Goal: Information Seeking & Learning: Learn about a topic

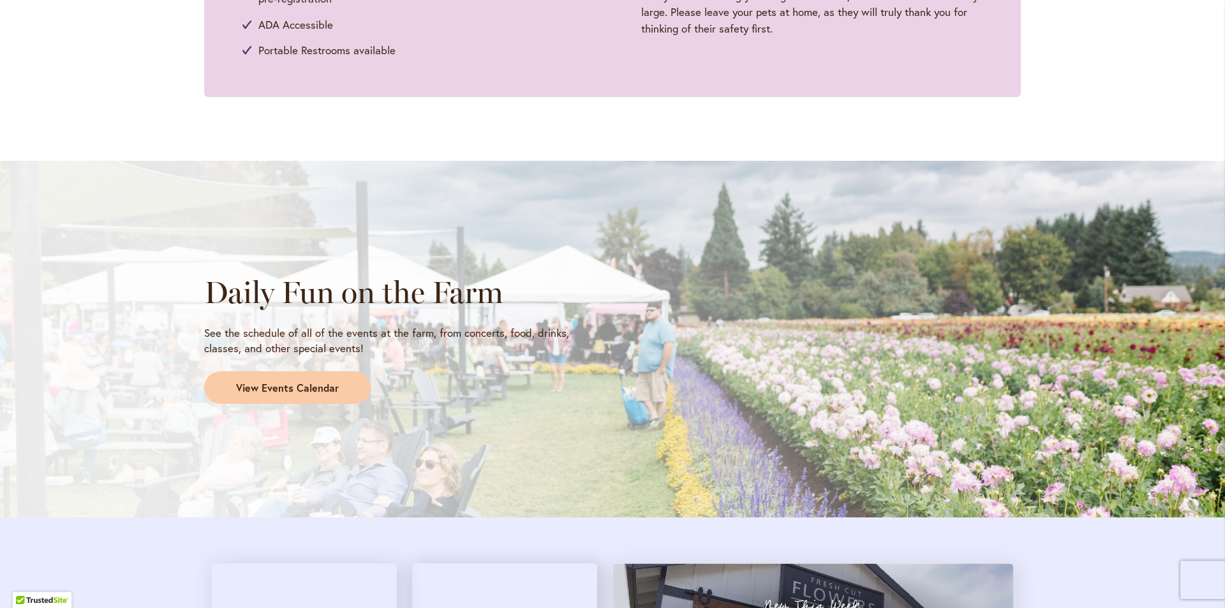
scroll to position [1276, 0]
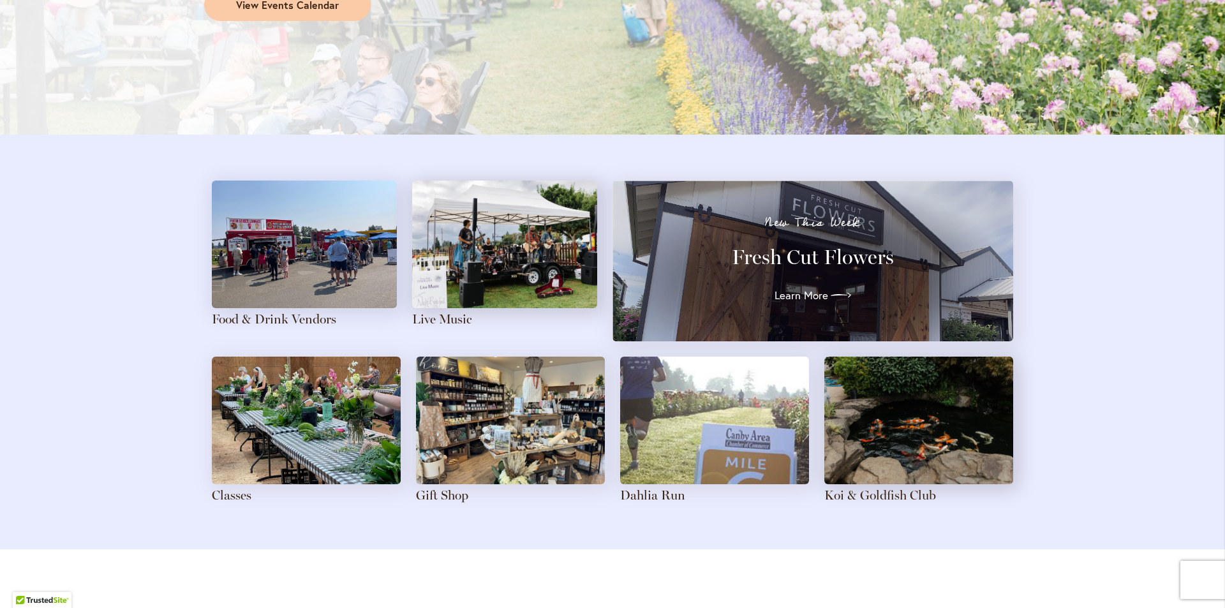
click at [775, 265] on h3 "Fresh Cut Flowers" at bounding box center [813, 257] width 355 height 26
click at [819, 282] on div "New This Week Fresh Cut Flowers Learn More" at bounding box center [813, 260] width 355 height 89
click at [826, 294] on div at bounding box center [840, 295] width 28 height 20
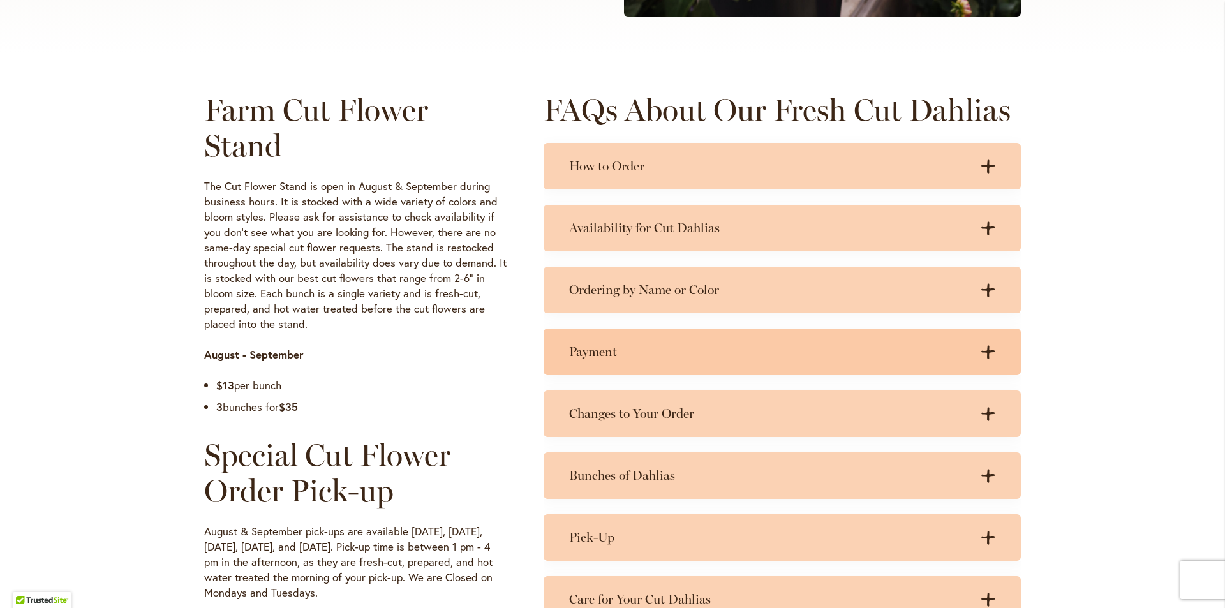
scroll to position [574, 0]
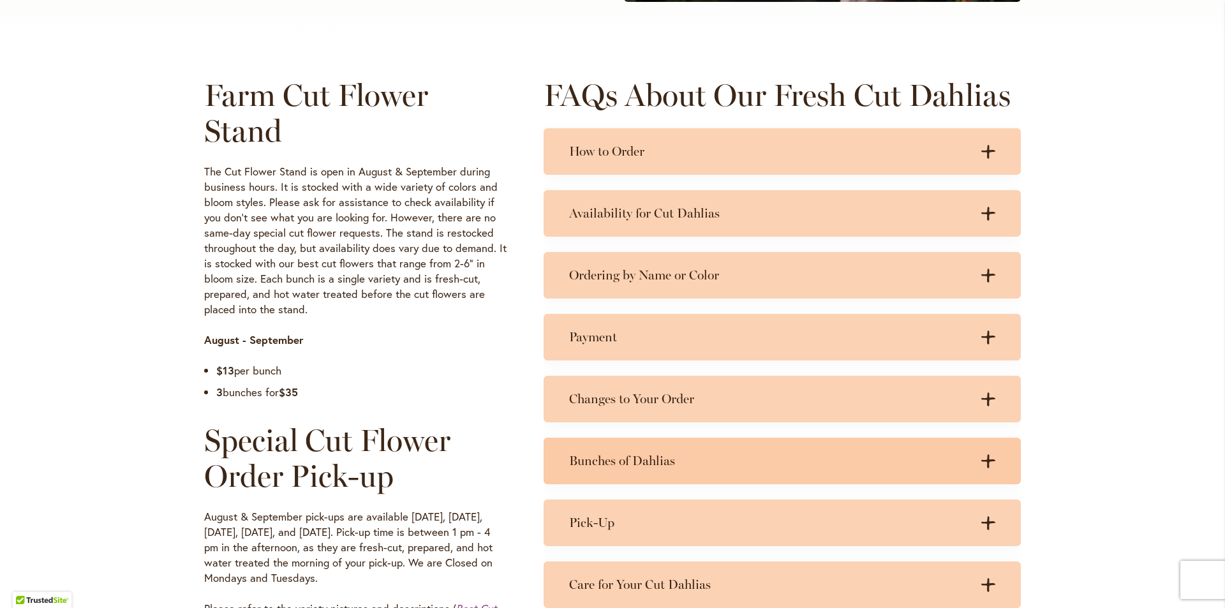
click at [983, 461] on icon at bounding box center [988, 460] width 14 height 13
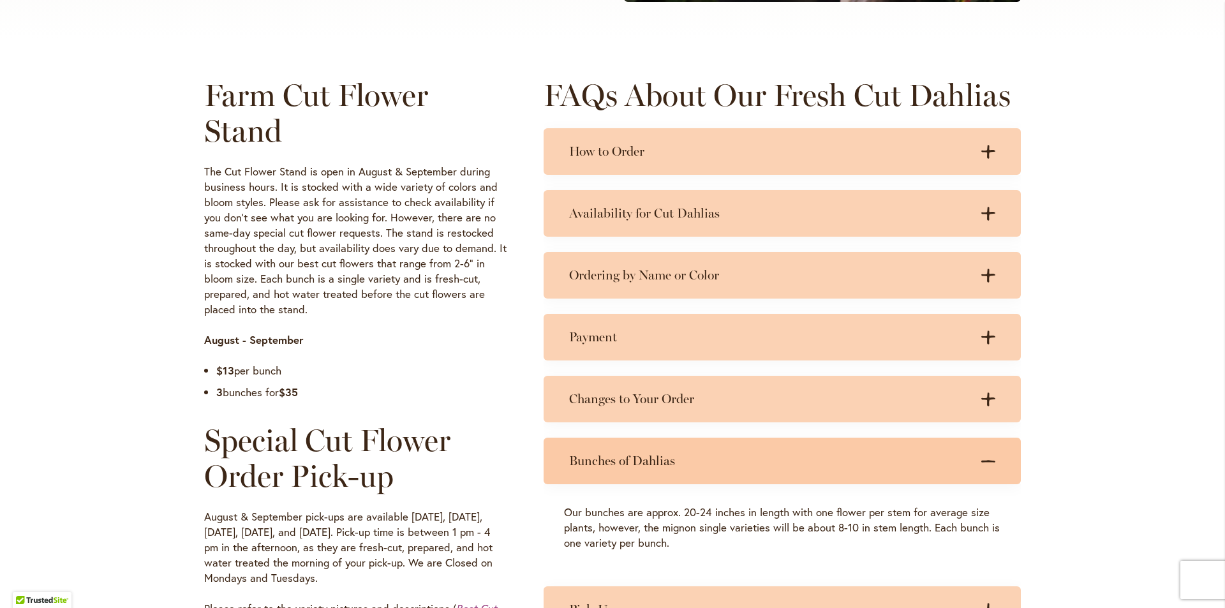
click at [985, 456] on icon ".cls-1 { fill: #3c2616; stroke-width: 0px; }" at bounding box center [988, 461] width 14 height 14
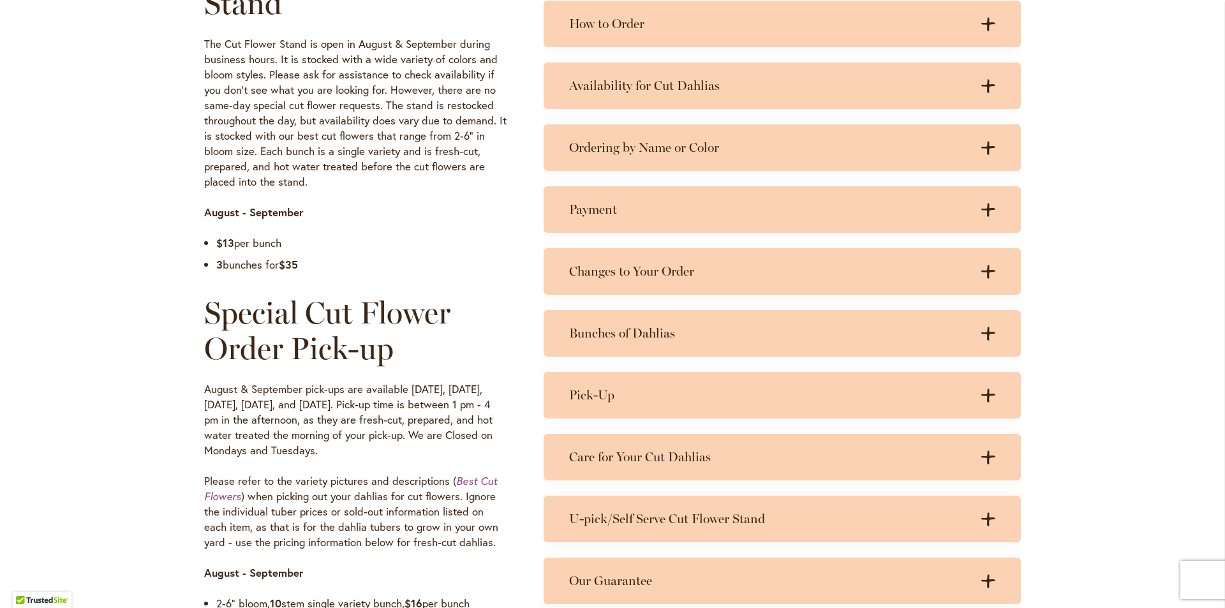
scroll to position [766, 0]
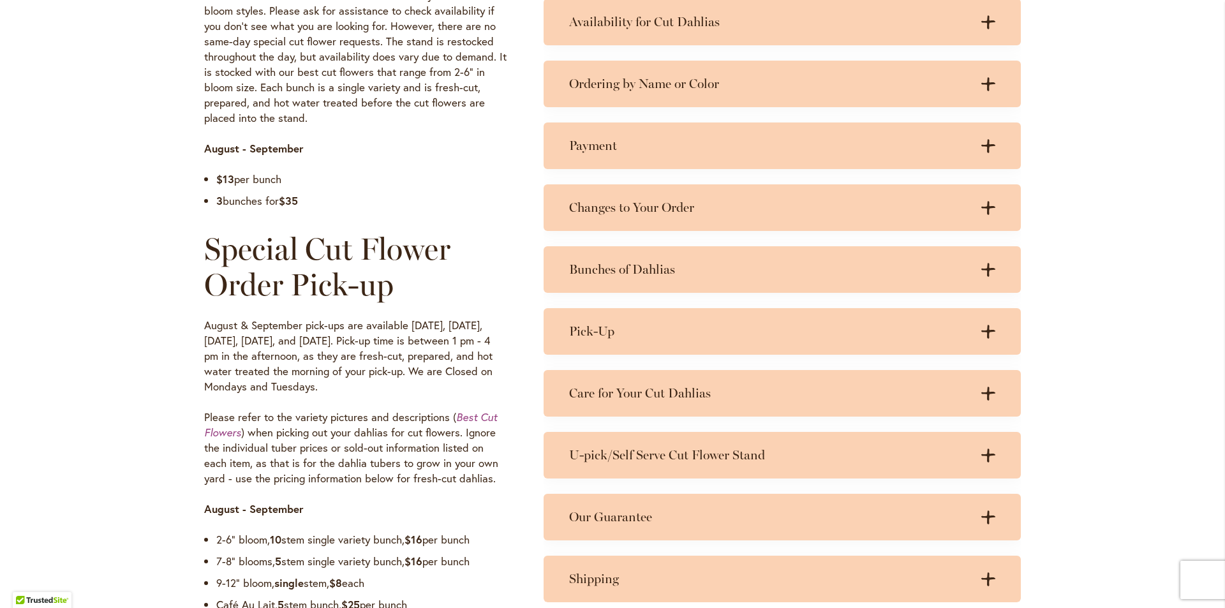
click at [985, 457] on icon ".cls-1 { fill: #3c2616; stroke-width: 0px; }" at bounding box center [988, 456] width 14 height 14
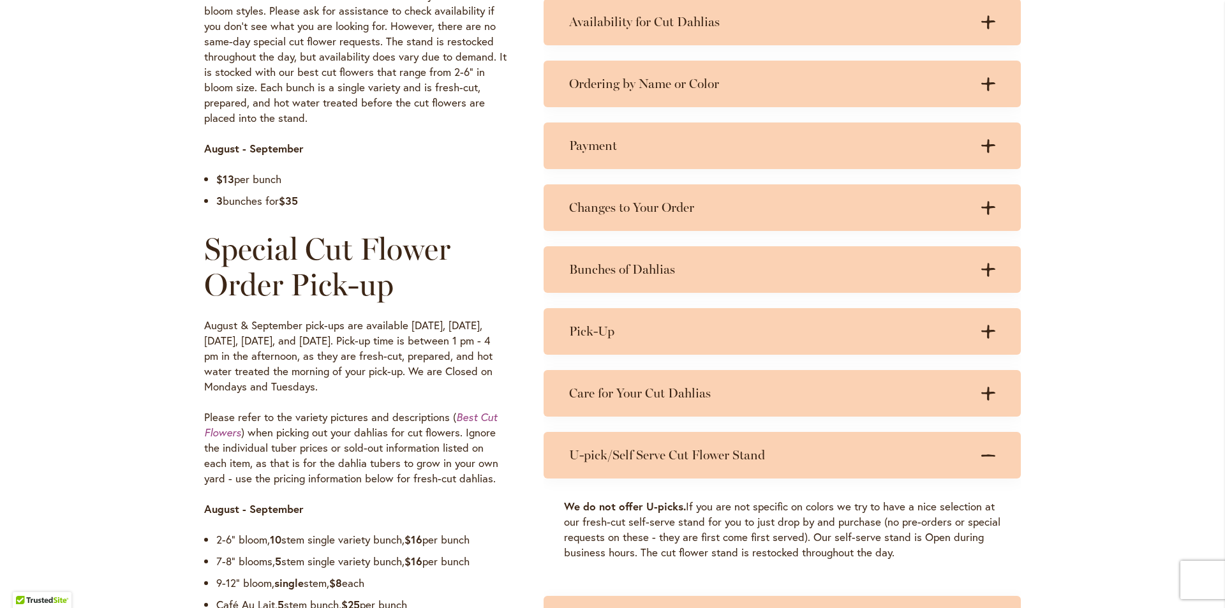
click at [985, 457] on icon ".cls-1 { fill: #3c2616; stroke-width: 0px; }" at bounding box center [988, 456] width 14 height 14
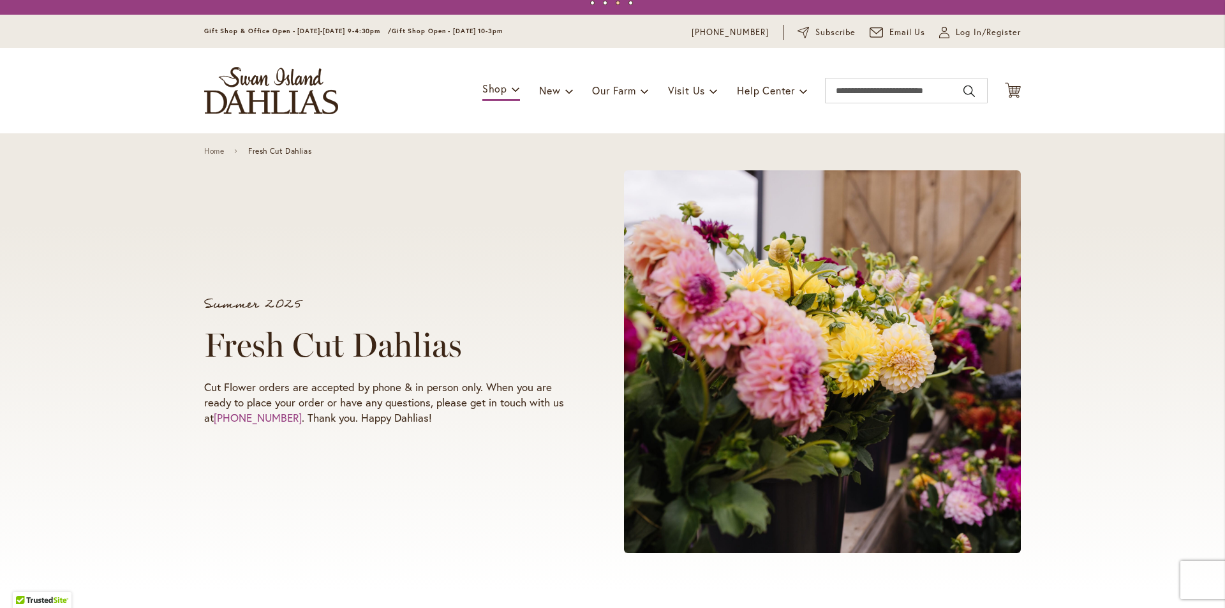
scroll to position [0, 0]
